Goal: Transaction & Acquisition: Purchase product/service

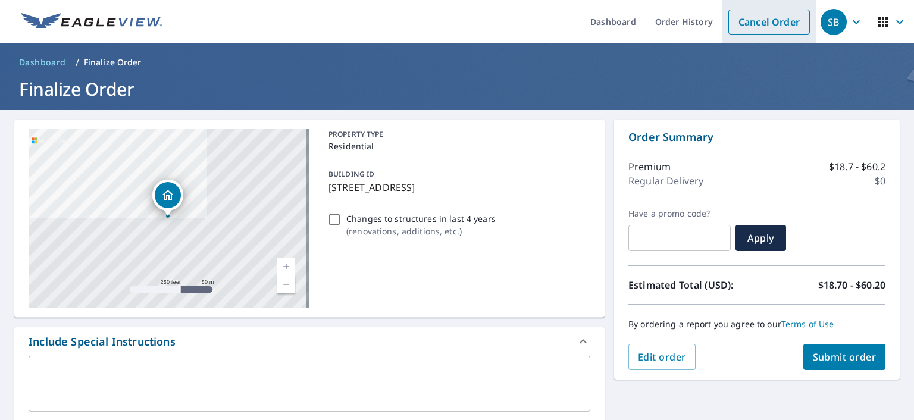
click at [756, 26] on link "Cancel Order" at bounding box center [768, 22] width 81 height 25
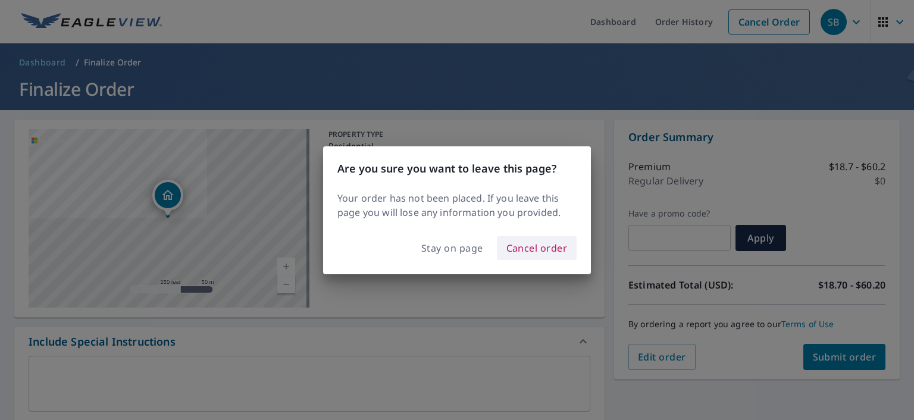
click at [532, 248] on span "Cancel order" at bounding box center [536, 248] width 61 height 17
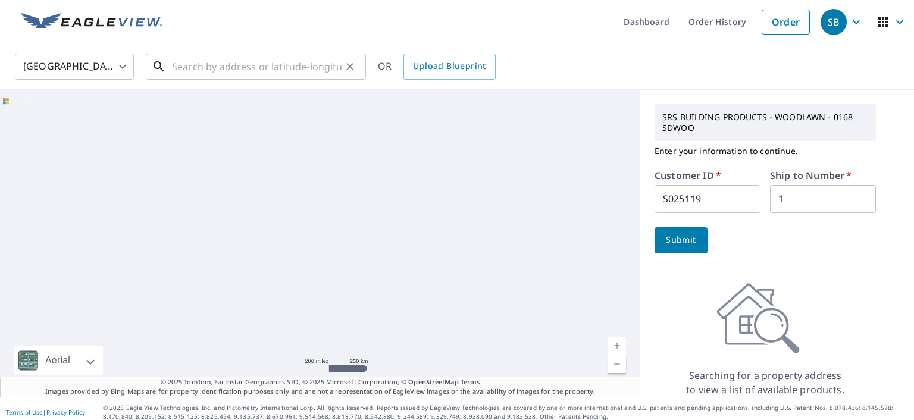
click at [220, 67] on input "text" at bounding box center [257, 66] width 170 height 33
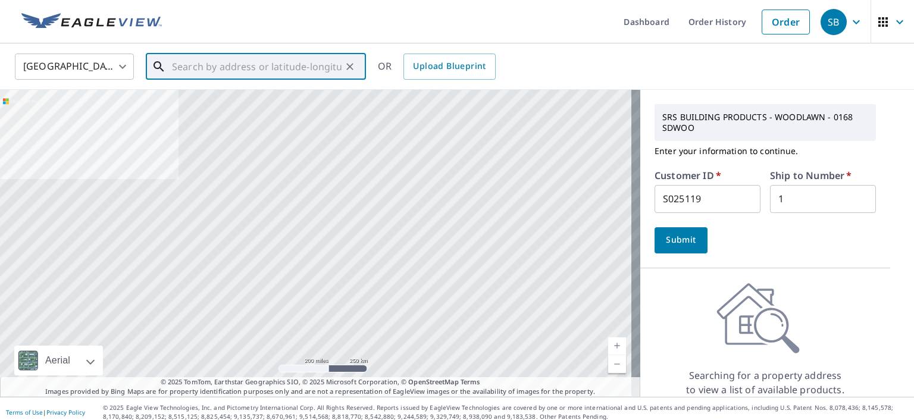
click at [212, 66] on input "text" at bounding box center [257, 66] width 170 height 33
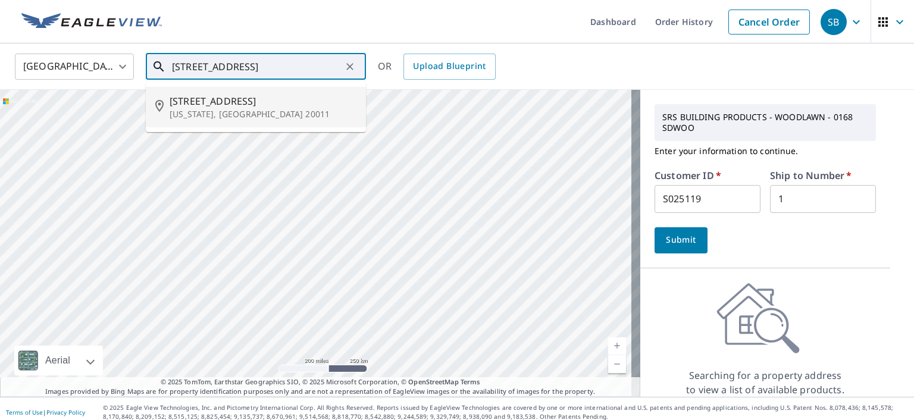
click at [191, 116] on p "[US_STATE], [GEOGRAPHIC_DATA] 20011" at bounding box center [263, 114] width 187 height 12
type input "[STREET_ADDRESS][US_STATE]"
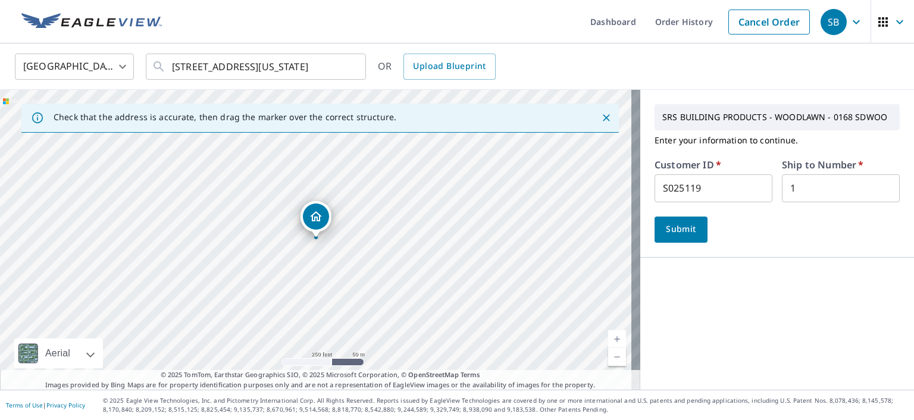
click at [678, 231] on span "Submit" at bounding box center [681, 229] width 34 height 15
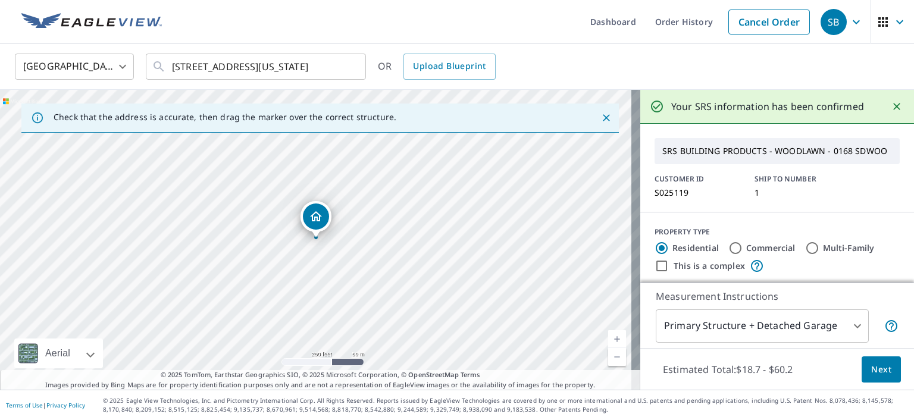
click at [875, 369] on span "Next" at bounding box center [881, 369] width 20 height 15
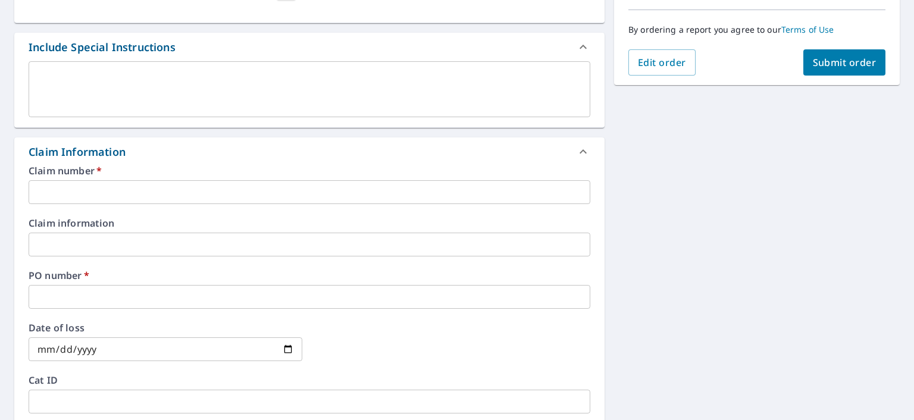
scroll to position [297, 0]
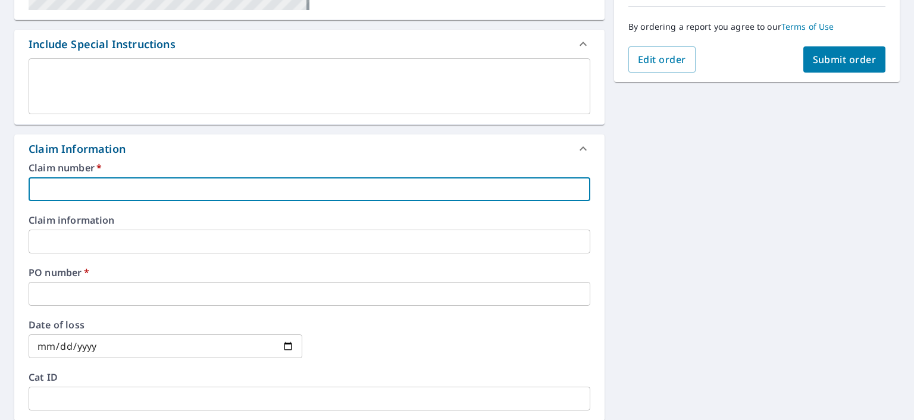
click at [99, 187] on input "text" at bounding box center [310, 189] width 562 height 24
type input "C"
checkbox input "true"
type input "Ce"
checkbox input "true"
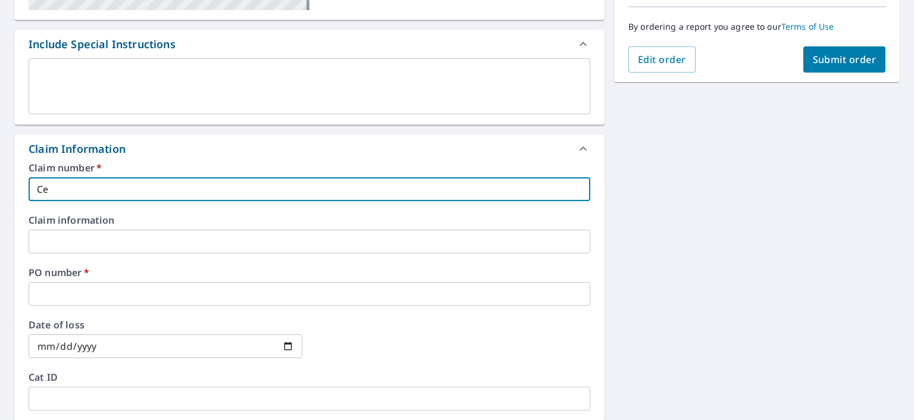
type input "Cer"
checkbox input "true"
type input "Cert"
checkbox input "true"
type input "Certi"
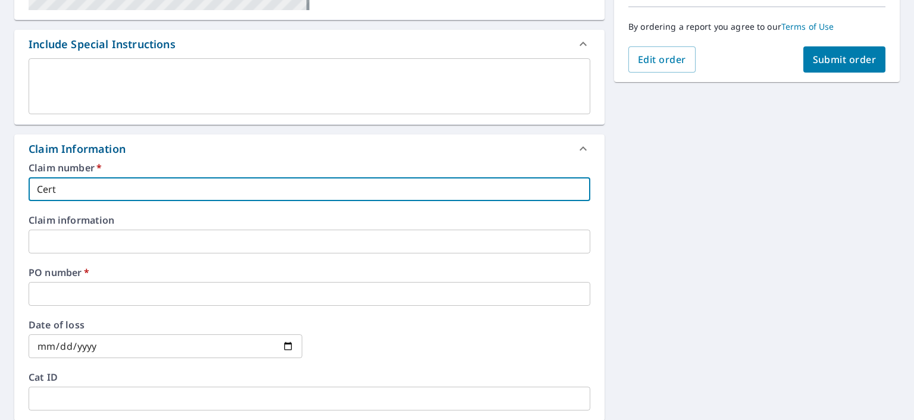
checkbox input "true"
type input "Certif"
checkbox input "true"
type input "Certifi"
checkbox input "true"
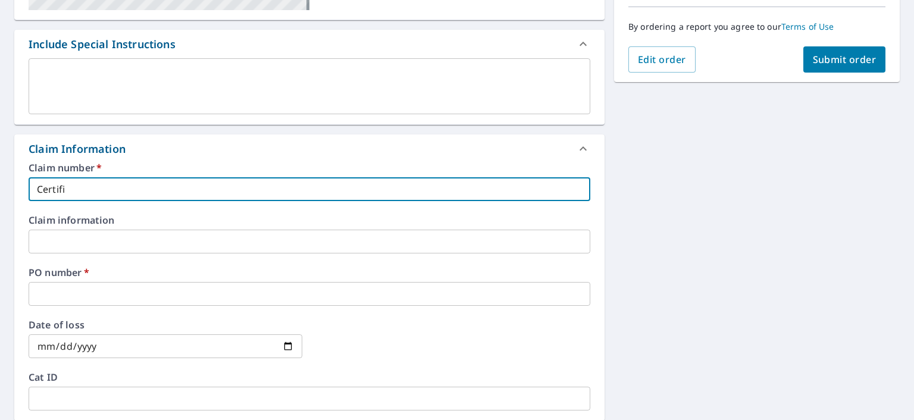
type input "Certifie"
checkbox input "true"
type input "Certified"
checkbox input "true"
type input "Certified"
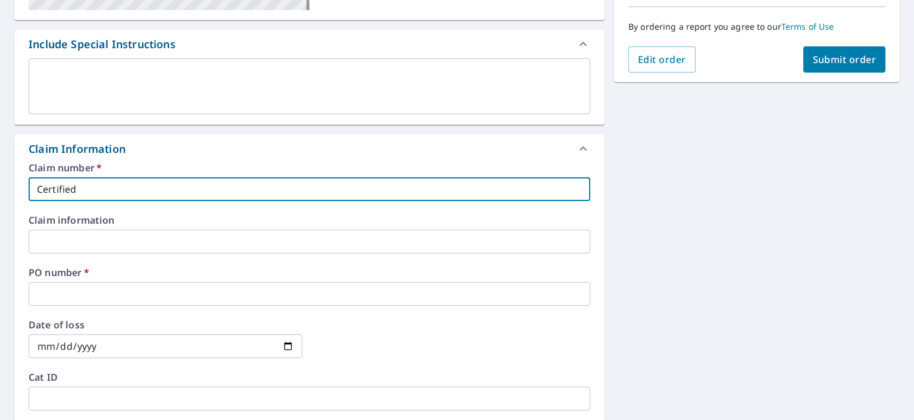
checkbox input "true"
type input "Certified 0"
checkbox input "true"
type input "Certified 05"
checkbox input "true"
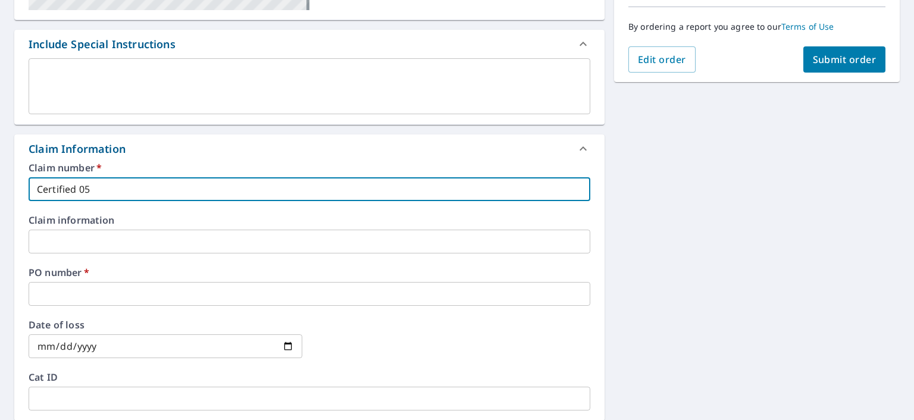
type input "Certified 05-"
checkbox input "true"
type input "Certified 05-5"
checkbox input "true"
type input "Certified 05-59"
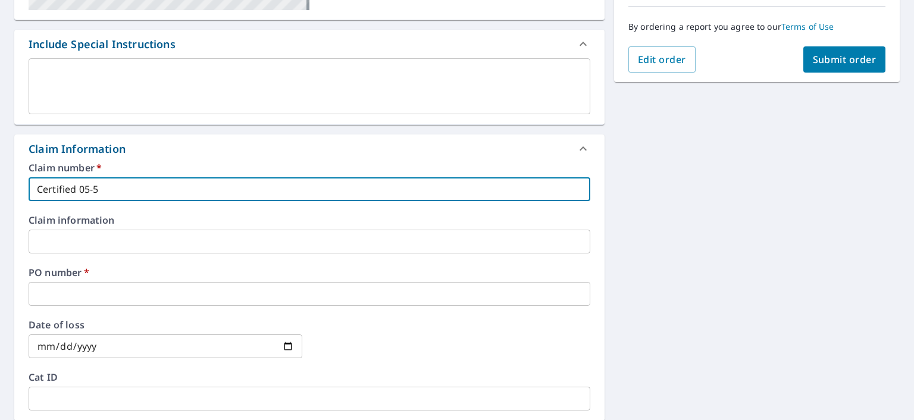
checkbox input "true"
type input "Certified 05-595"
checkbox input "true"
type input "Certified 05-5957"
checkbox input "true"
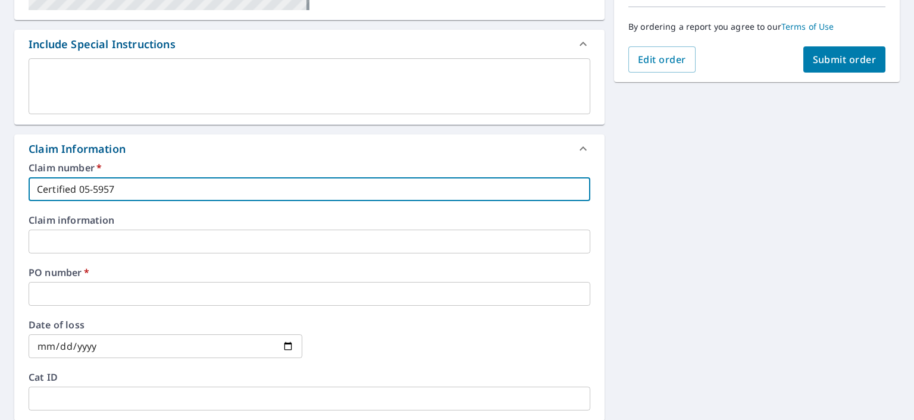
type input "Certified 05-5957"
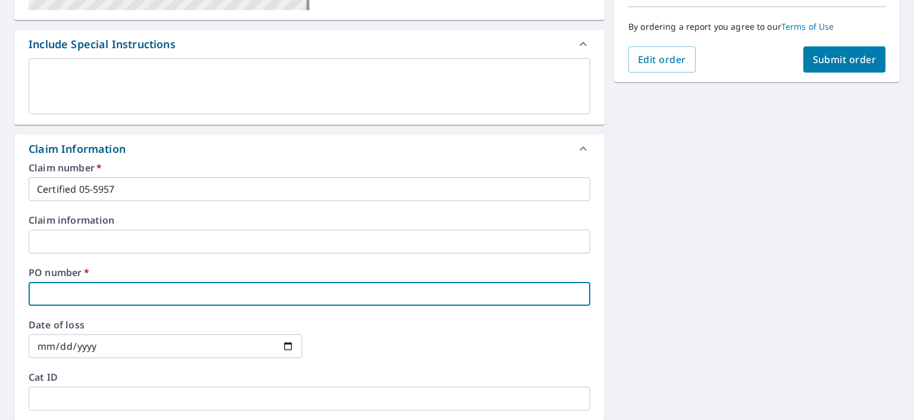
type input "C"
checkbox input "true"
type input "Ce"
checkbox input "true"
type input "Cer"
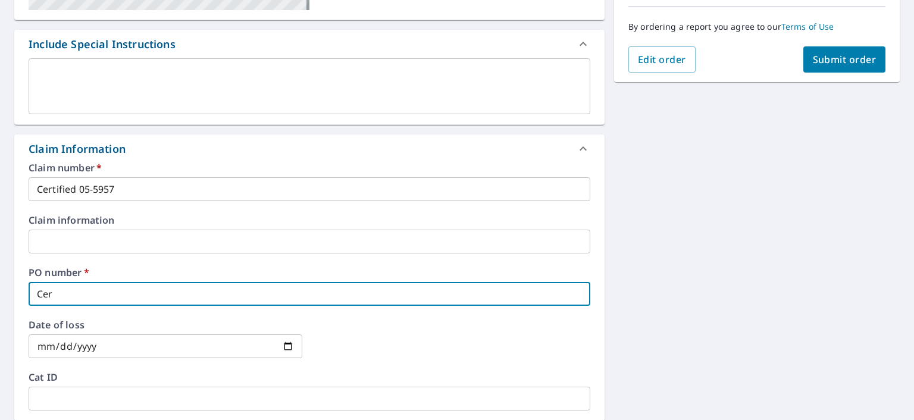
checkbox input "true"
type input "Cert"
checkbox input "true"
type input "Certi"
checkbox input "true"
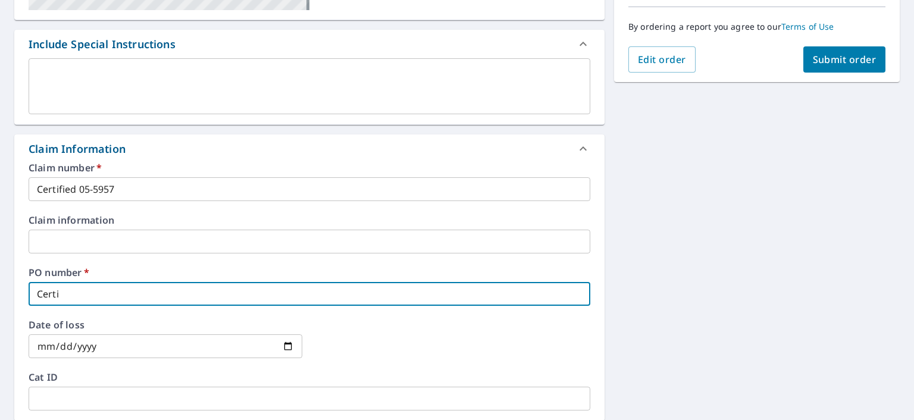
type input "Certif"
checkbox input "true"
type input "Certifi"
checkbox input "true"
type input "Certifie"
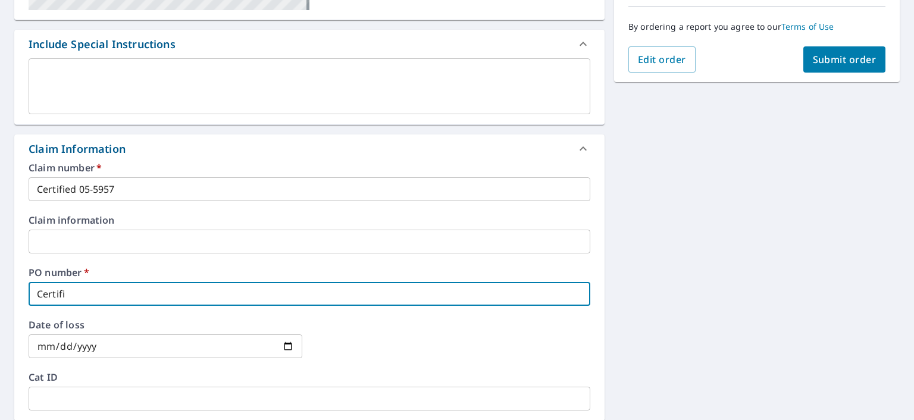
checkbox input "true"
type input "Certified"
checkbox input "true"
type input "Certified"
checkbox input "true"
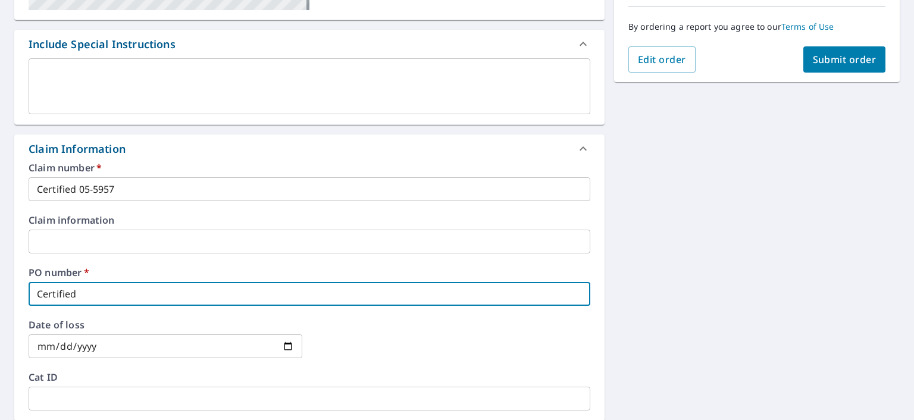
type input "Certified 0"
checkbox input "true"
type input "Certified 05"
checkbox input "true"
type input "Certified 05-"
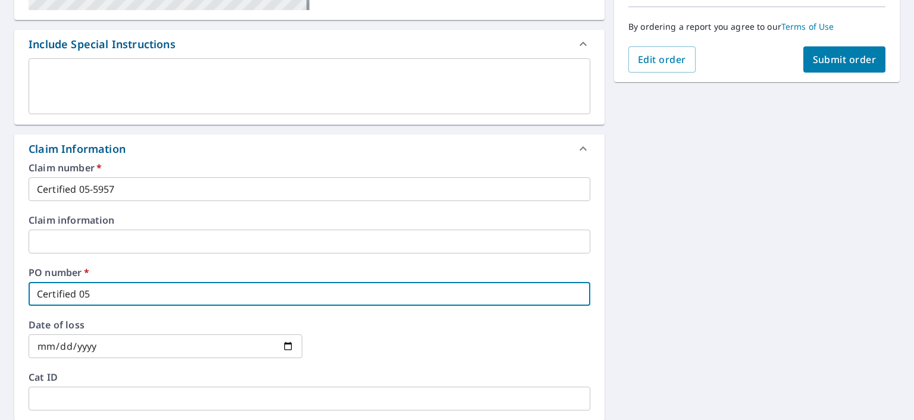
checkbox input "true"
type input "Certified 05-5"
checkbox input "true"
type input "Certified 05-59"
checkbox input "true"
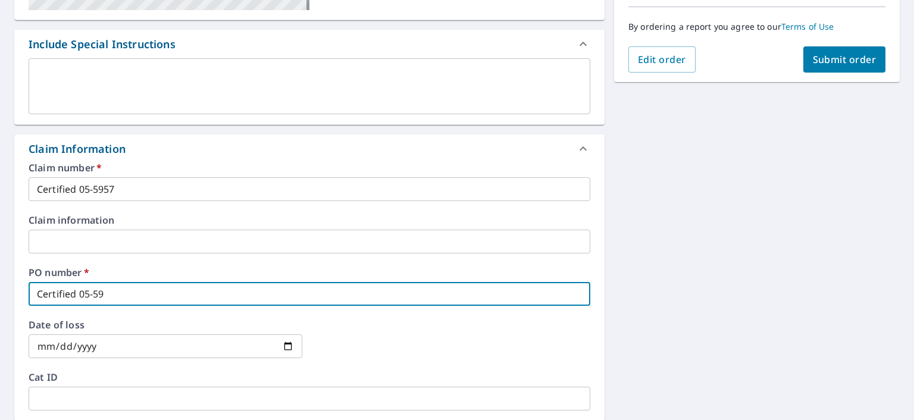
type input "Certified 05-595"
checkbox input "true"
type input "Certified 05-5957"
checkbox input "true"
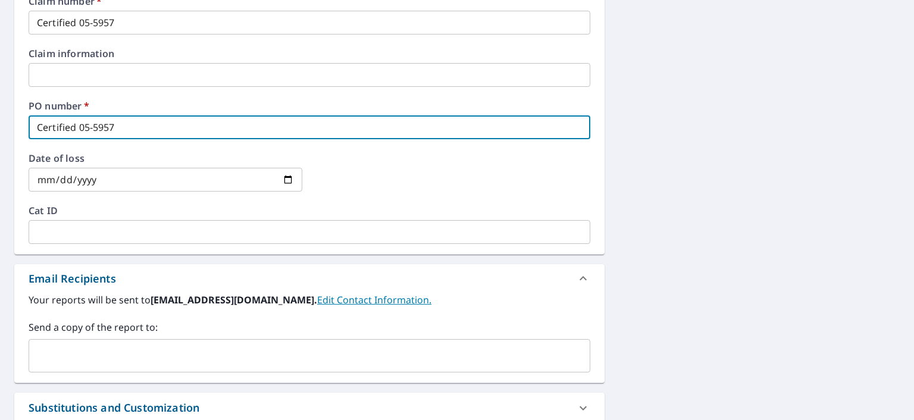
scroll to position [535, 0]
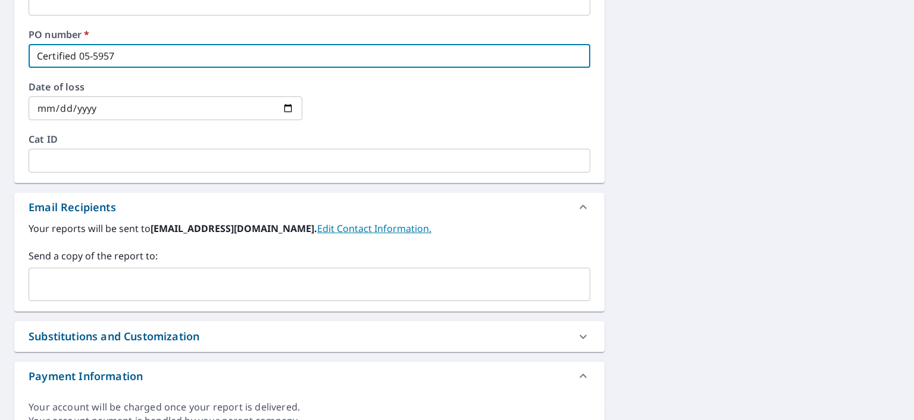
type input "Certified 05-5957"
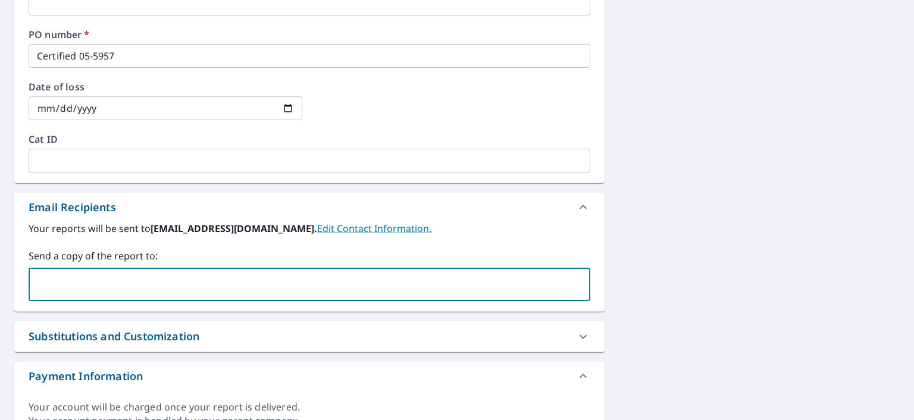
click at [86, 280] on input "text" at bounding box center [300, 284] width 533 height 23
type input "[EMAIL_ADDRESS][DOMAIN_NAME]"
checkbox input "true"
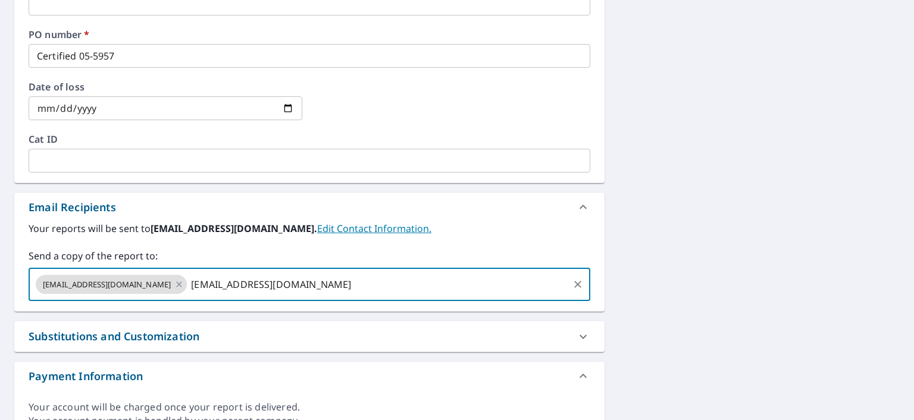
type input "[EMAIL_ADDRESS][DOMAIN_NAME]"
click at [349, 283] on input "[EMAIL_ADDRESS][DOMAIN_NAME]" at bounding box center [378, 284] width 378 height 23
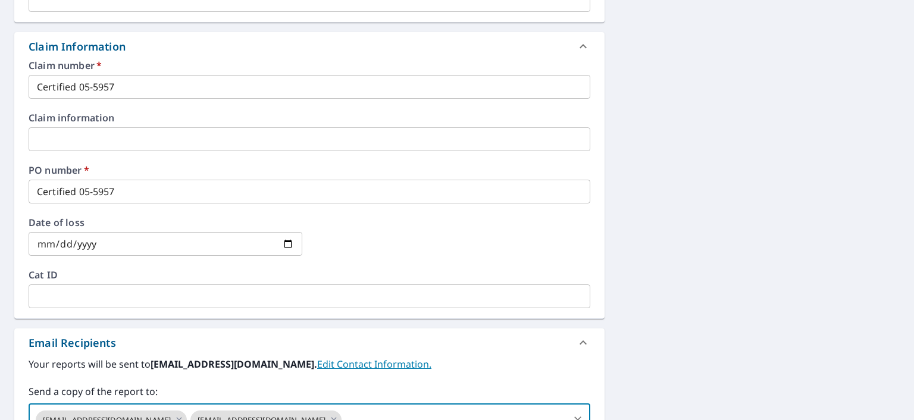
scroll to position [297, 0]
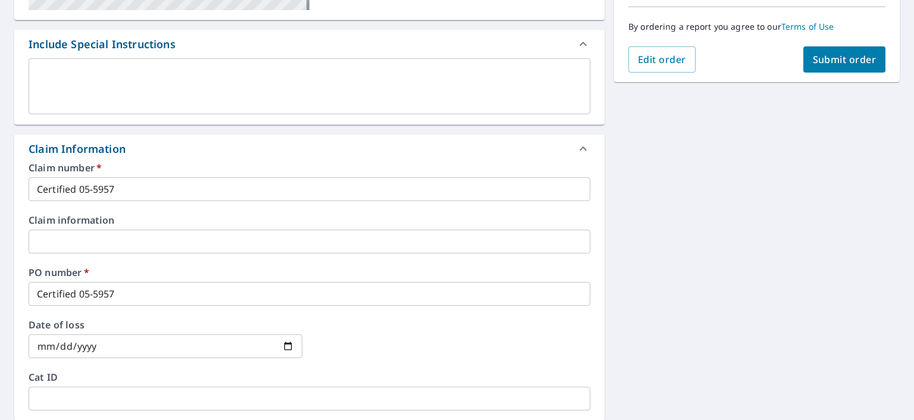
click at [833, 57] on span "Submit order" at bounding box center [845, 59] width 64 height 13
checkbox input "true"
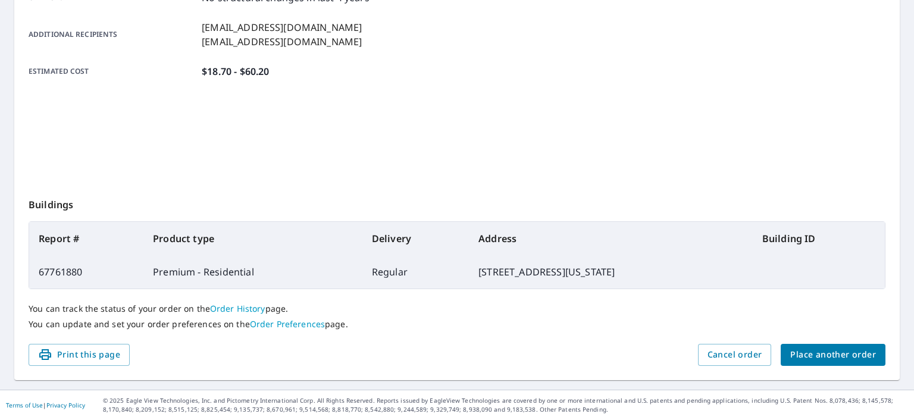
scroll to position [280, 0]
